Goal: Information Seeking & Learning: Learn about a topic

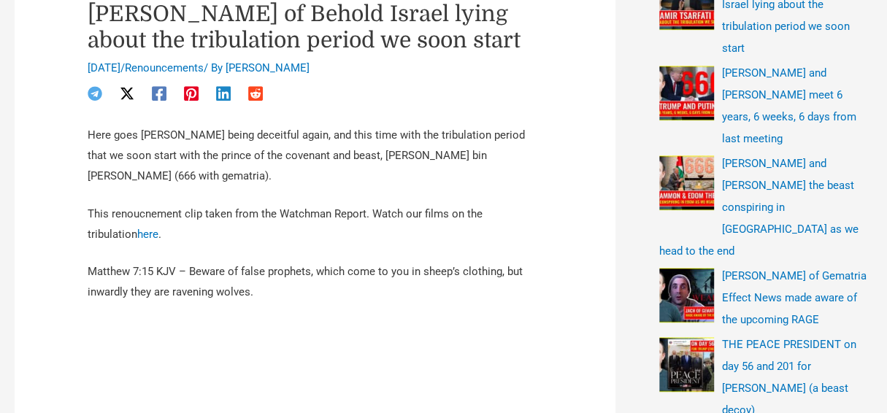
scroll to position [515, 0]
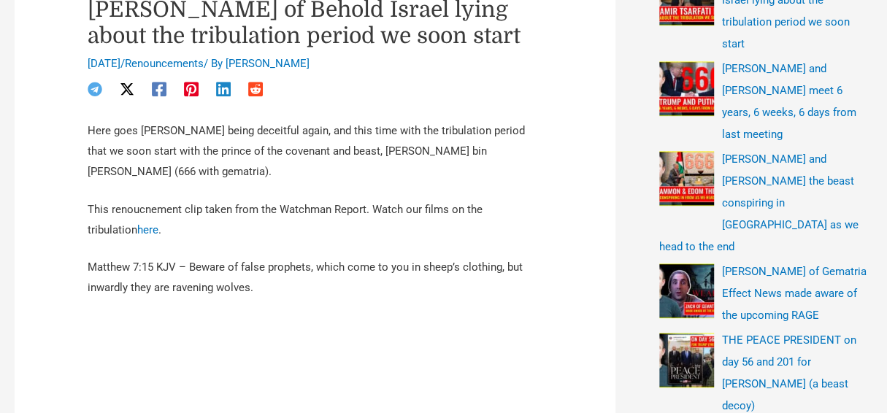
click at [118, 153] on p "Here goes Amir being deceitful again, and this time with the tribulation period…" at bounding box center [315, 151] width 454 height 61
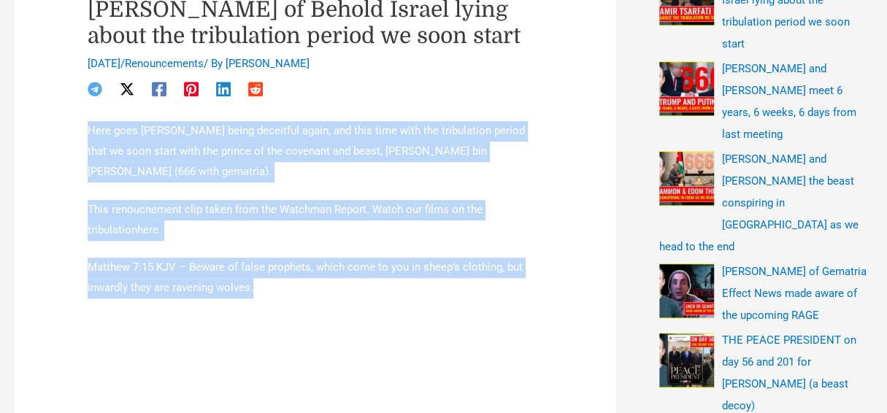
drag, startPoint x: 85, startPoint y: 132, endPoint x: 315, endPoint y: 288, distance: 277.0
click at [264, 229] on p "This renoucnement clip taken from the Watchman Report. Watch our films on the t…" at bounding box center [315, 220] width 454 height 41
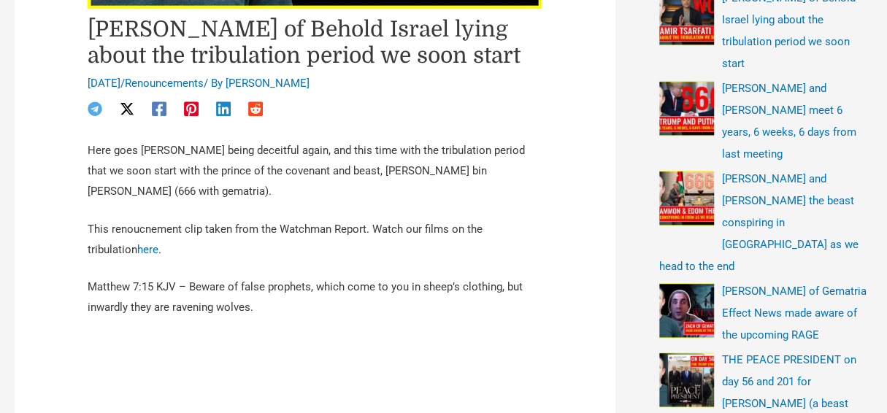
scroll to position [471, 0]
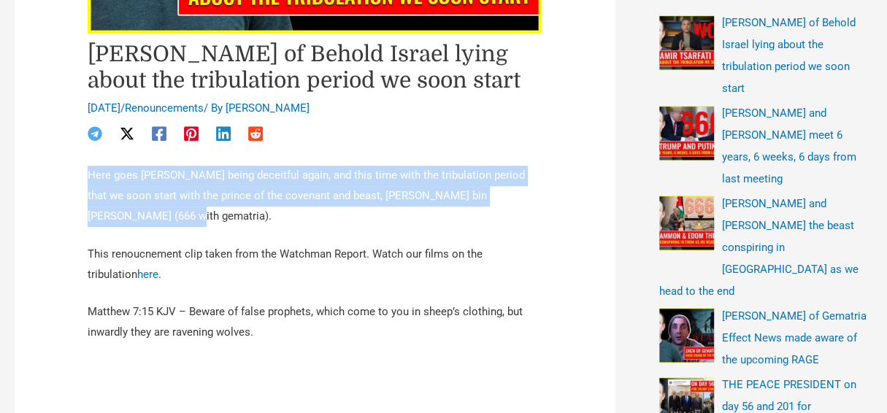
drag, startPoint x: 140, startPoint y: 215, endPoint x: 85, endPoint y: 182, distance: 64.2
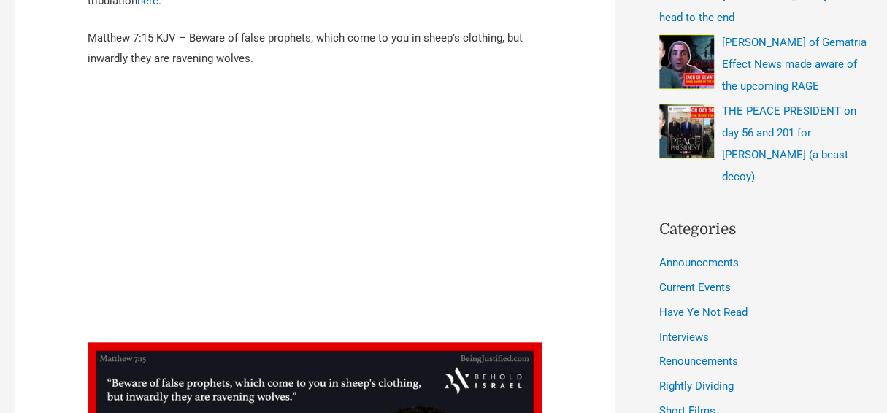
scroll to position [784, 0]
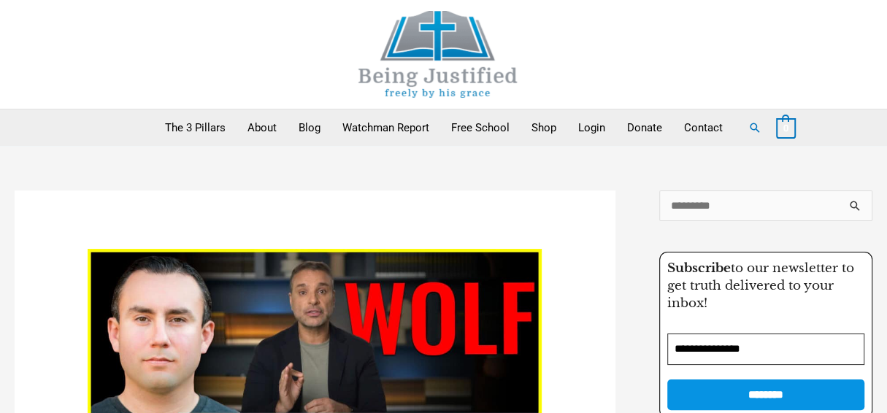
scroll to position [204, 0]
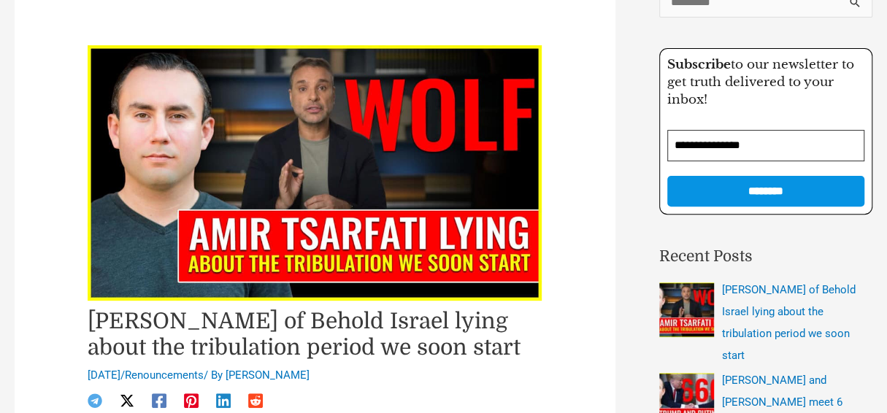
click at [293, 186] on img at bounding box center [315, 172] width 454 height 255
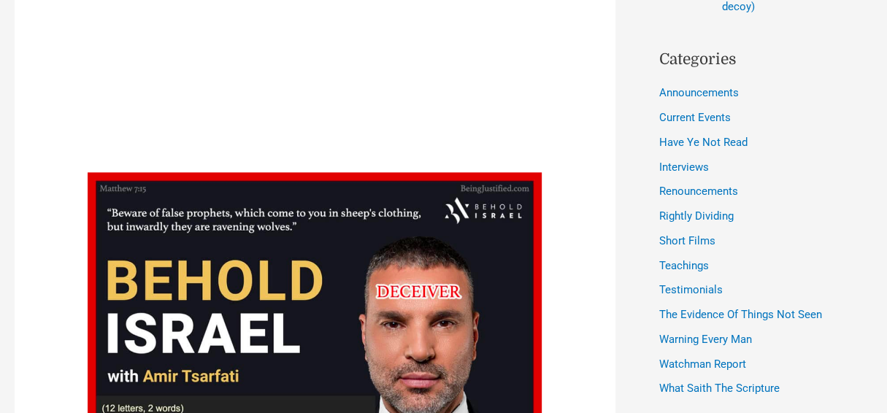
scroll to position [0, 0]
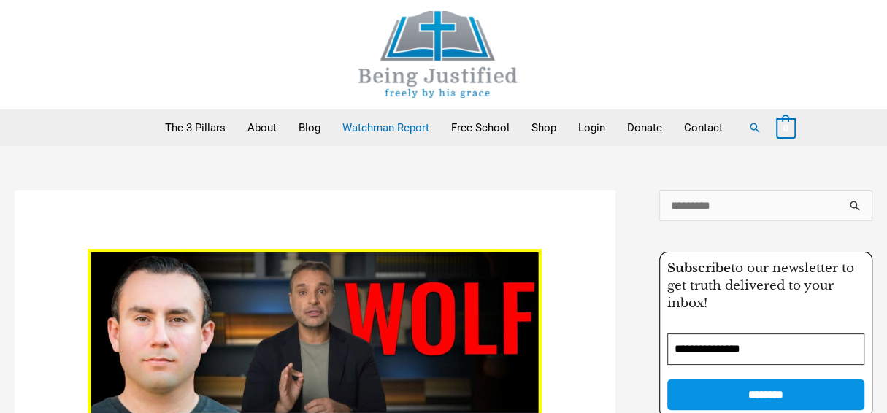
click at [383, 123] on link "Watchman Report" at bounding box center [385, 128] width 109 height 37
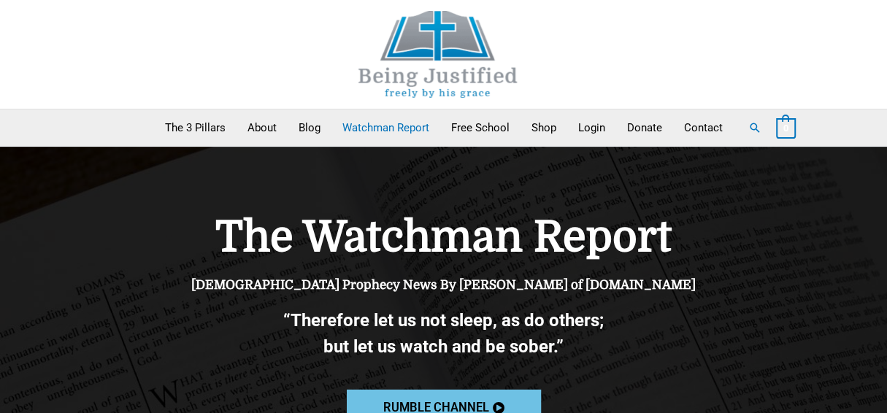
click at [406, 396] on link "Rumble channel" at bounding box center [443, 408] width 194 height 37
